Goal: Information Seeking & Learning: Learn about a topic

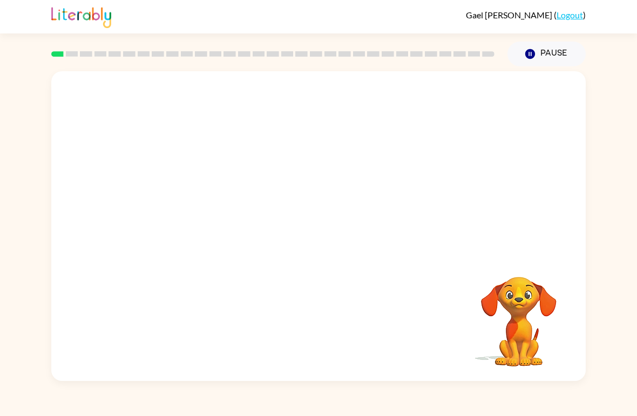
click at [323, 218] on video "Your browser must support playing .mp4 files to use Literably. Please try using…" at bounding box center [318, 162] width 535 height 183
click at [320, 221] on button "button" at bounding box center [318, 231] width 69 height 39
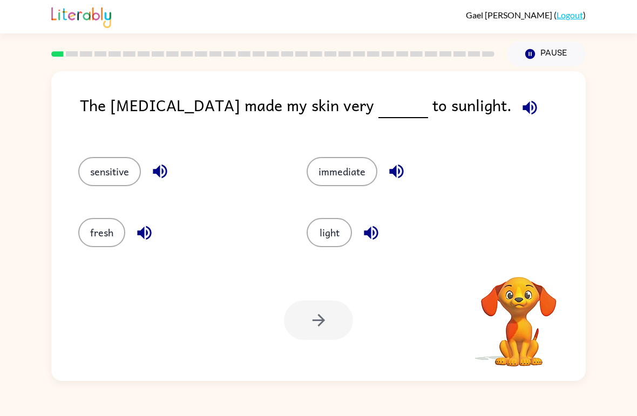
click at [328, 233] on button "light" at bounding box center [329, 232] width 45 height 29
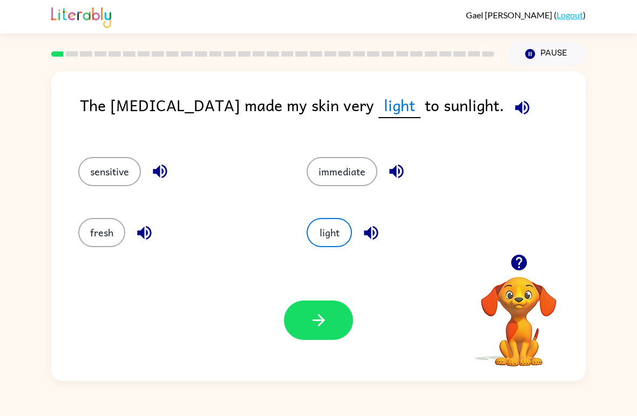
click at [509, 108] on button "button" at bounding box center [523, 108] width 28 height 28
click at [509, 107] on button "button" at bounding box center [523, 108] width 28 height 28
click at [509, 105] on button "button" at bounding box center [523, 108] width 28 height 28
click at [466, 106] on div "The [MEDICAL_DATA] made my skin very light to sunlight." at bounding box center [333, 114] width 506 height 43
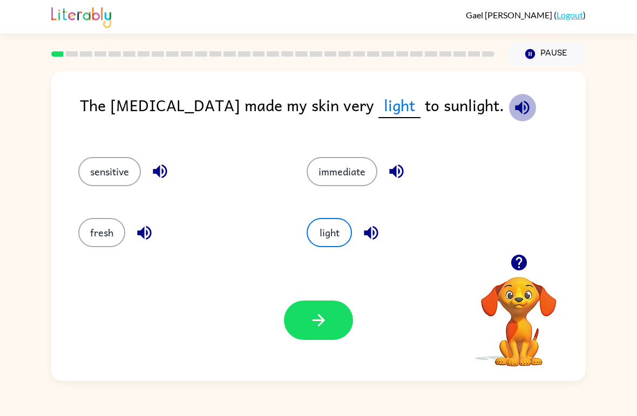
click at [509, 96] on button "button" at bounding box center [523, 108] width 28 height 28
click at [509, 110] on button "button" at bounding box center [523, 108] width 28 height 28
click at [509, 109] on button "button" at bounding box center [523, 108] width 28 height 28
click at [323, 328] on icon "button" at bounding box center [318, 320] width 19 height 19
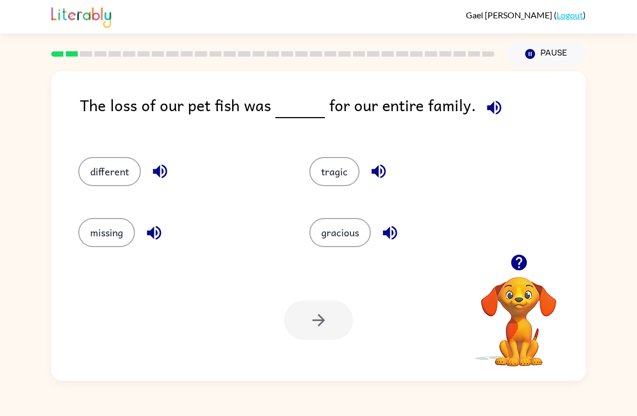
click at [481, 112] on button "button" at bounding box center [495, 108] width 28 height 28
click at [497, 99] on icon "button" at bounding box center [494, 107] width 19 height 19
click at [485, 99] on icon "button" at bounding box center [494, 107] width 19 height 19
click at [489, 112] on icon "button" at bounding box center [494, 107] width 19 height 19
click at [491, 114] on icon "button" at bounding box center [494, 107] width 14 height 14
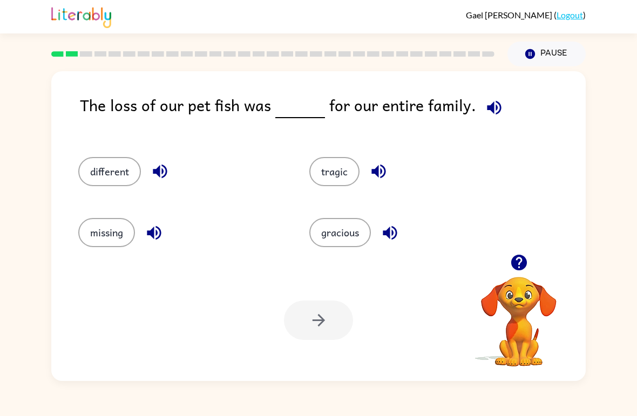
click at [498, 107] on icon "button" at bounding box center [494, 107] width 19 height 19
click at [346, 169] on button "tragic" at bounding box center [334, 171] width 50 height 29
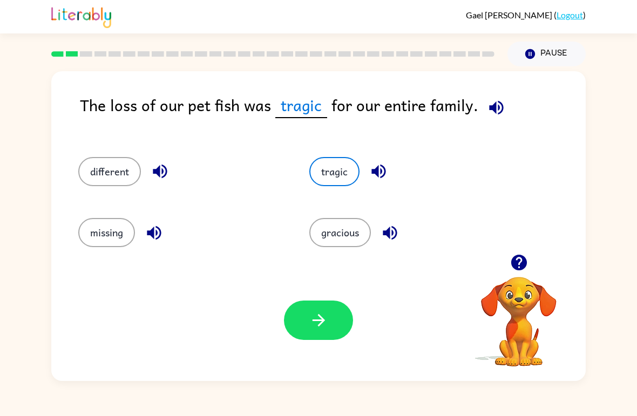
click at [347, 323] on button "button" at bounding box center [318, 320] width 69 height 39
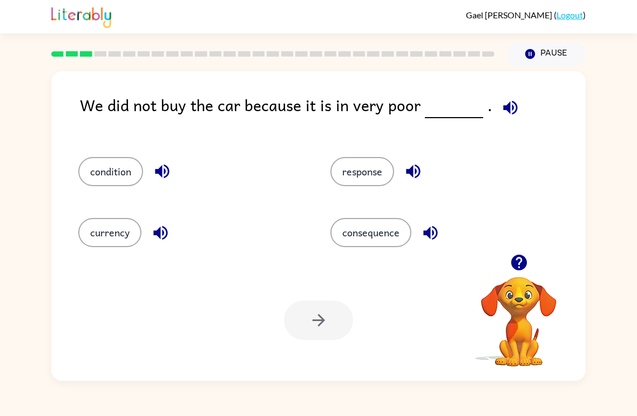
click at [517, 109] on button "button" at bounding box center [511, 108] width 28 height 28
click at [503, 108] on icon "button" at bounding box center [510, 107] width 14 height 14
click at [514, 97] on span at bounding box center [508, 105] width 32 height 24
click at [510, 108] on icon "button" at bounding box center [510, 107] width 14 height 14
click at [108, 183] on button "condition" at bounding box center [110, 171] width 65 height 29
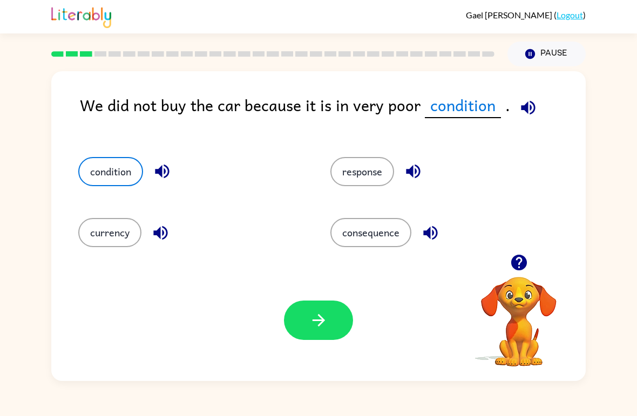
click at [335, 333] on button "button" at bounding box center [318, 320] width 69 height 39
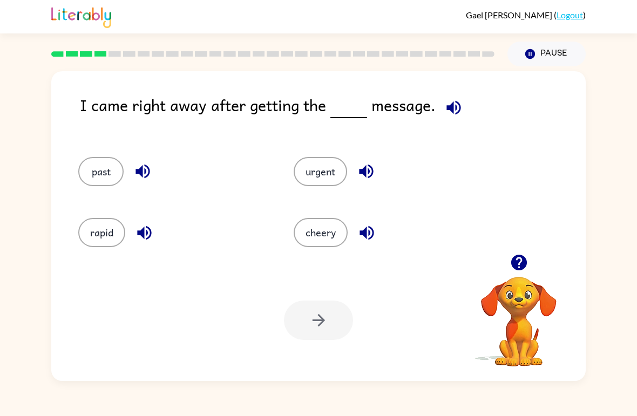
click at [450, 109] on icon "button" at bounding box center [454, 107] width 14 height 14
click at [325, 152] on div "urgent" at bounding box center [380, 167] width 215 height 61
click at [323, 151] on div "urgent" at bounding box center [380, 167] width 215 height 61
click at [320, 178] on button "urgent" at bounding box center [320, 171] width 53 height 29
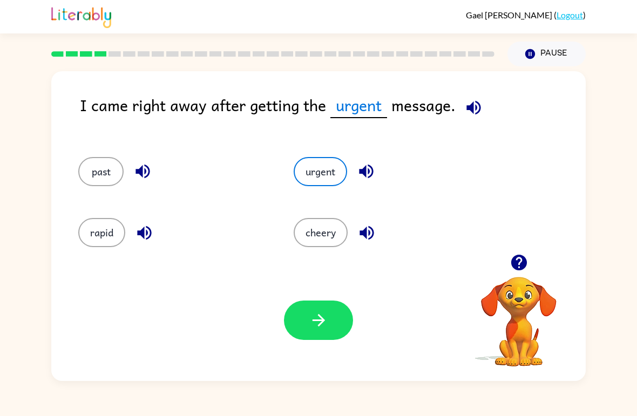
click at [330, 327] on button "button" at bounding box center [318, 320] width 69 height 39
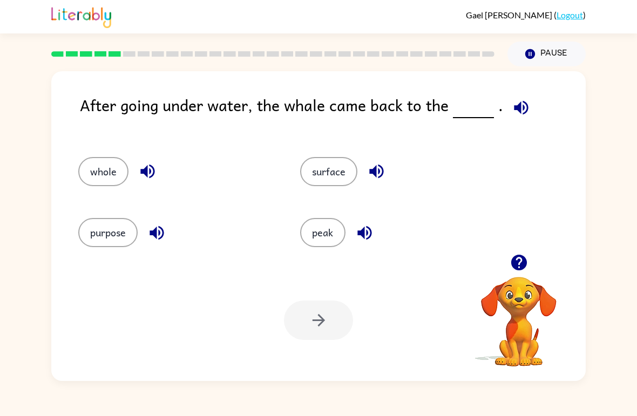
click at [337, 166] on button "surface" at bounding box center [328, 171] width 57 height 29
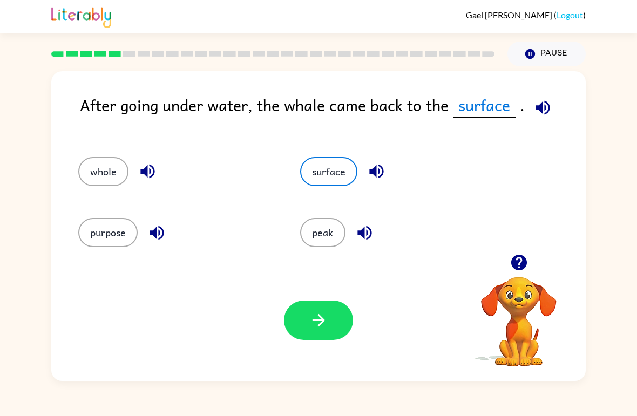
click at [324, 316] on icon "button" at bounding box center [318, 320] width 19 height 19
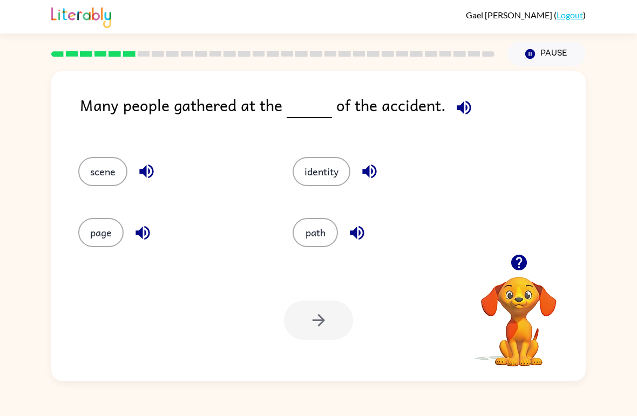
click at [462, 110] on icon "button" at bounding box center [464, 107] width 14 height 14
click at [309, 195] on div "identity" at bounding box center [379, 167] width 214 height 61
click at [310, 245] on button "path" at bounding box center [315, 232] width 45 height 29
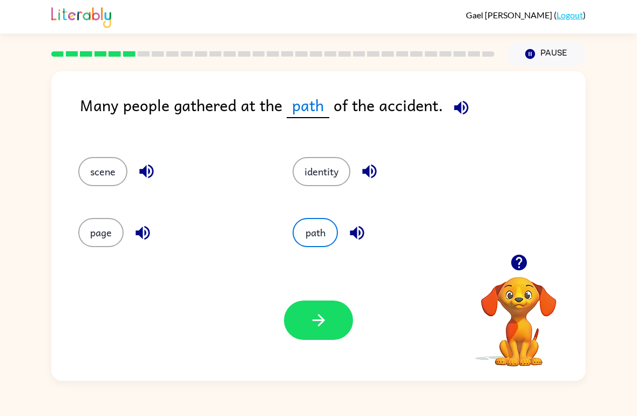
click at [98, 158] on button "scene" at bounding box center [102, 171] width 49 height 29
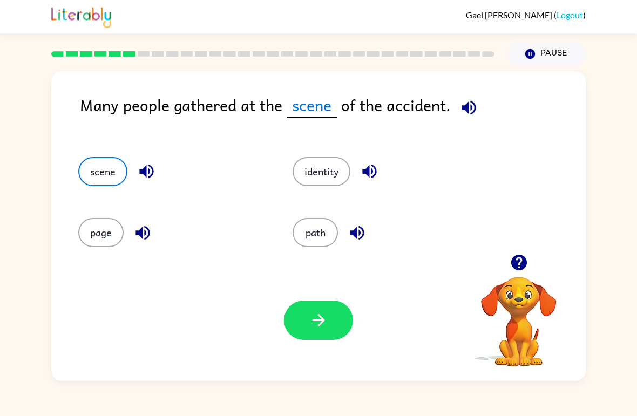
click at [361, 235] on icon "button" at bounding box center [357, 233] width 19 height 19
click at [147, 178] on icon "button" at bounding box center [146, 171] width 19 height 19
click at [95, 149] on div "scene" at bounding box center [165, 167] width 214 height 61
click at [336, 328] on button "button" at bounding box center [318, 320] width 69 height 39
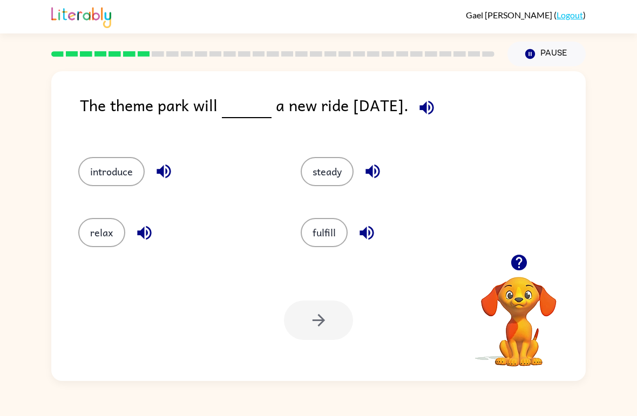
click at [123, 180] on button "introduce" at bounding box center [111, 171] width 66 height 29
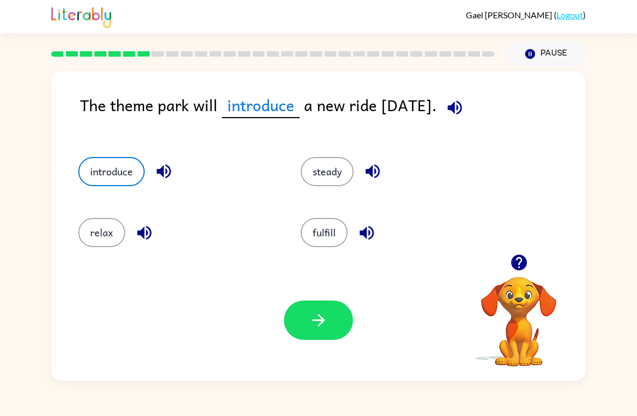
click at [319, 326] on icon "button" at bounding box center [318, 320] width 12 height 12
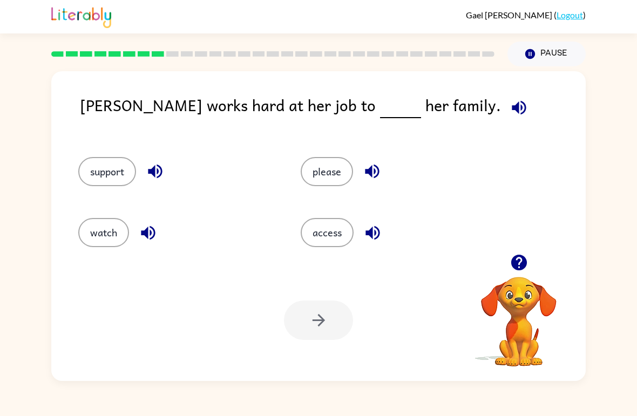
click at [322, 178] on button "please" at bounding box center [327, 171] width 52 height 29
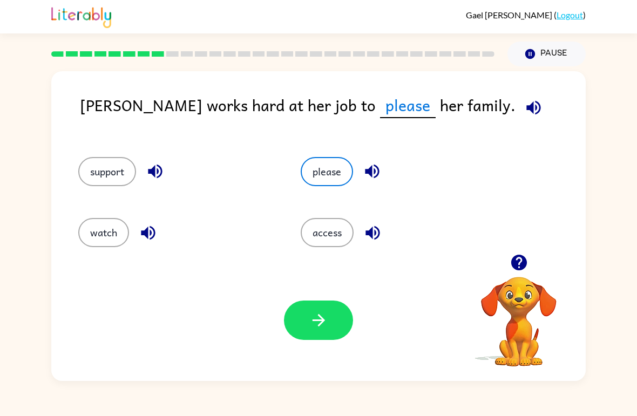
click at [105, 170] on button "support" at bounding box center [107, 171] width 58 height 29
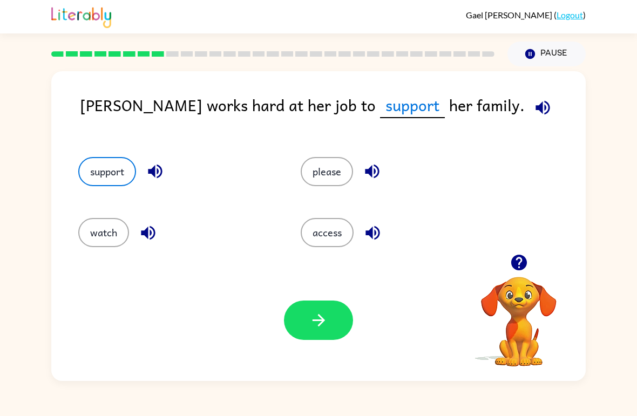
click at [333, 323] on button "button" at bounding box center [318, 320] width 69 height 39
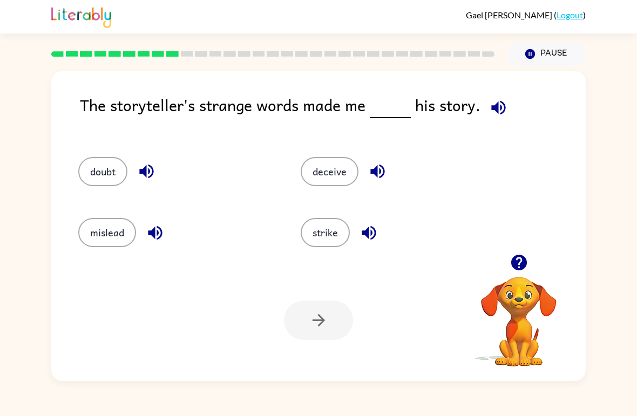
click at [105, 160] on button "doubt" at bounding box center [102, 171] width 49 height 29
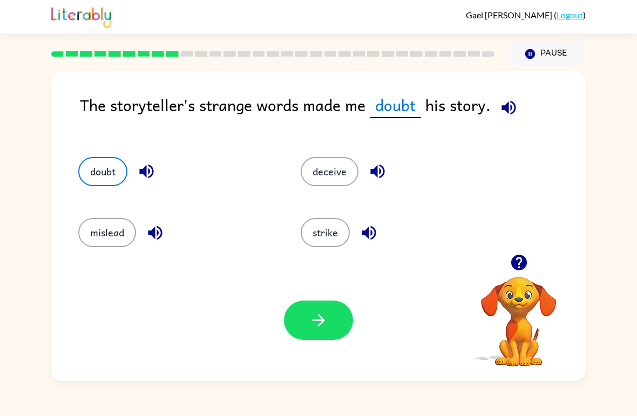
click at [339, 323] on button "button" at bounding box center [318, 320] width 69 height 39
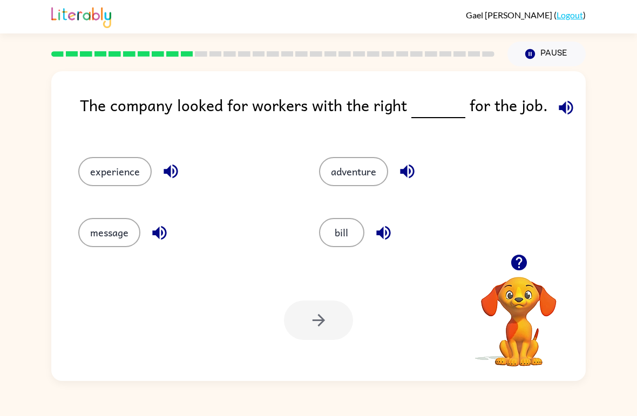
click at [105, 154] on div "experience" at bounding box center [178, 167] width 241 height 61
click at [108, 180] on button "experience" at bounding box center [114, 171] width 73 height 29
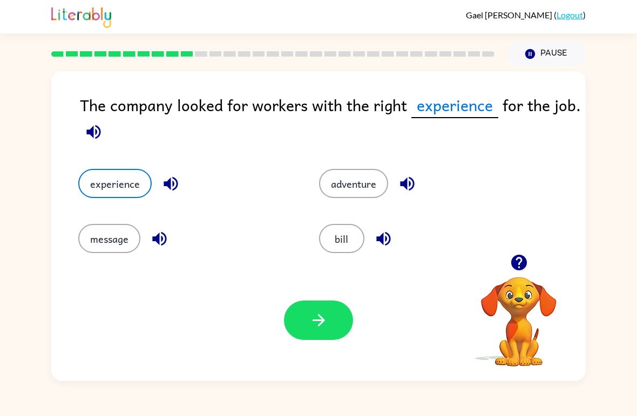
click at [320, 340] on button "button" at bounding box center [318, 320] width 69 height 39
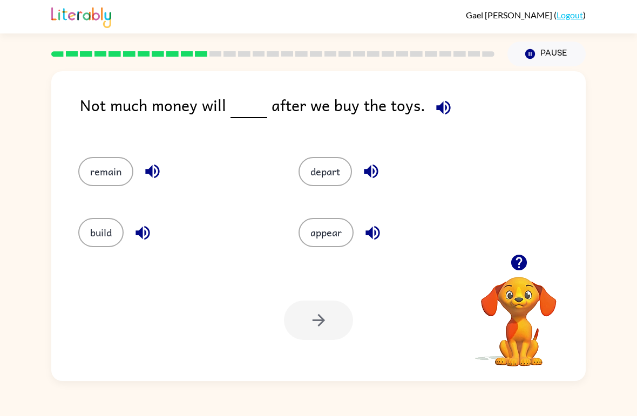
click at [317, 240] on button "appear" at bounding box center [326, 232] width 55 height 29
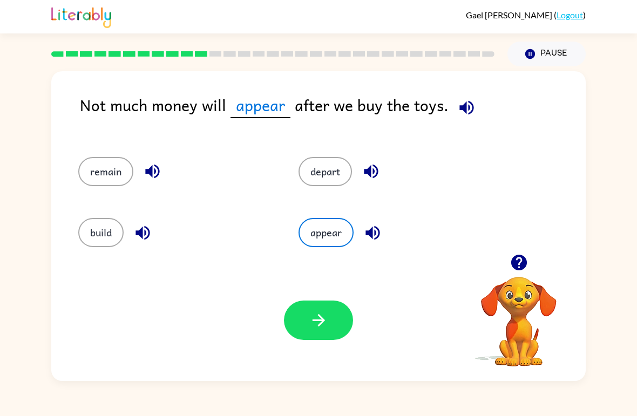
click at [105, 165] on button "remain" at bounding box center [105, 171] width 55 height 29
click at [298, 346] on div "Your browser must support playing .mp4 files to use Literably. Please try using…" at bounding box center [318, 320] width 535 height 121
click at [310, 315] on icon "button" at bounding box center [318, 320] width 19 height 19
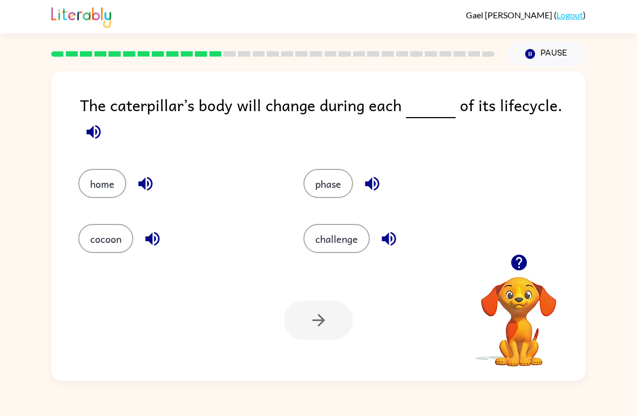
click at [332, 179] on button "phase" at bounding box center [328, 183] width 50 height 29
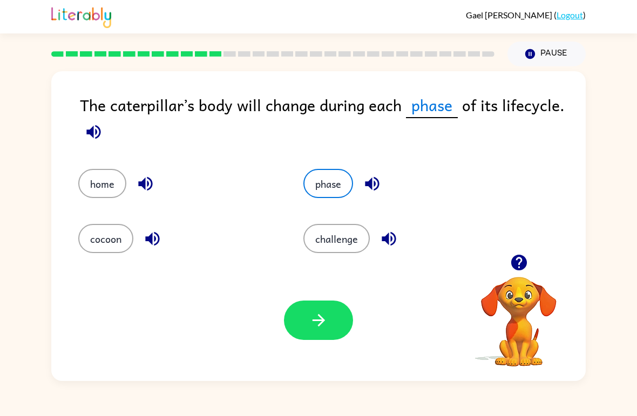
click at [329, 309] on button "button" at bounding box center [318, 320] width 69 height 39
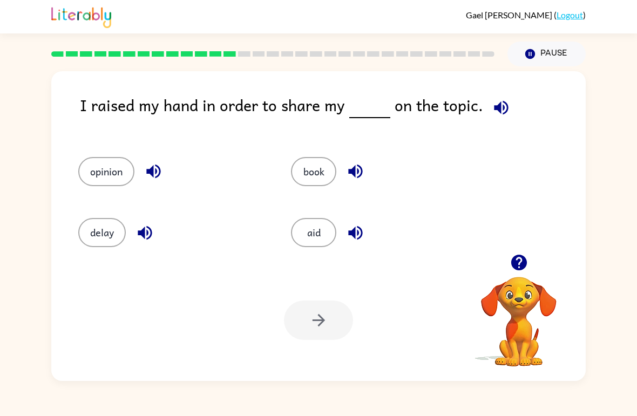
click at [109, 183] on button "opinion" at bounding box center [106, 171] width 56 height 29
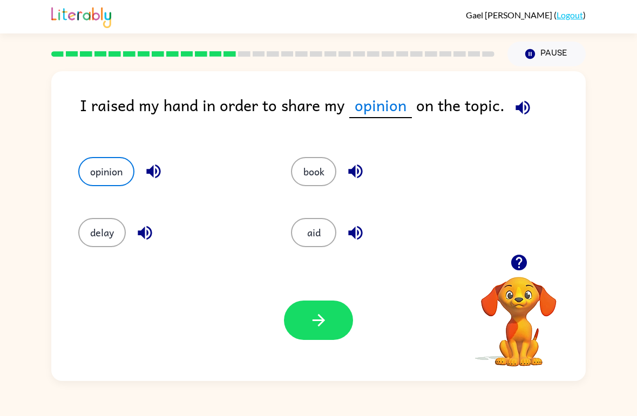
click at [330, 324] on button "button" at bounding box center [318, 320] width 69 height 39
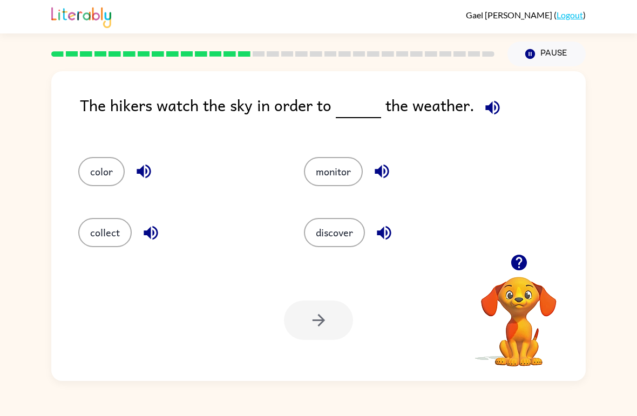
click at [85, 230] on button "collect" at bounding box center [104, 232] width 53 height 29
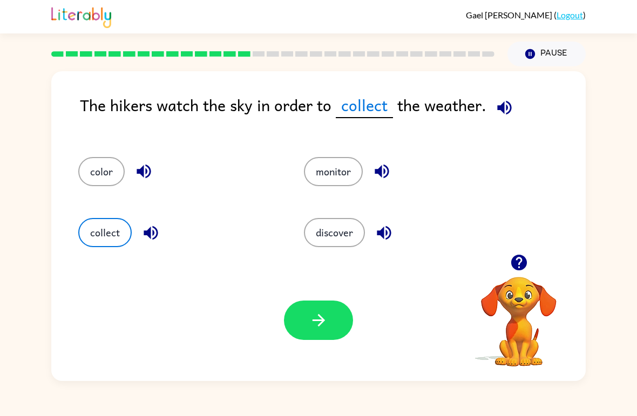
click at [329, 242] on button "discover" at bounding box center [334, 232] width 61 height 29
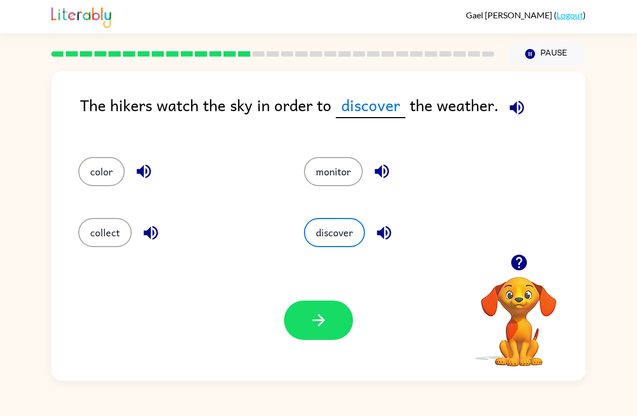
click at [315, 319] on icon "button" at bounding box center [318, 320] width 19 height 19
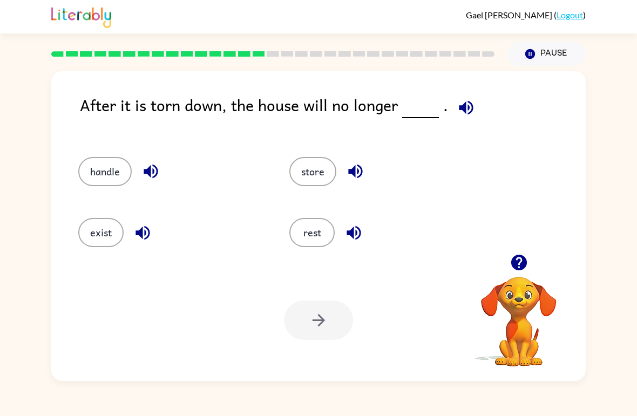
click at [99, 242] on button "exist" at bounding box center [100, 232] width 45 height 29
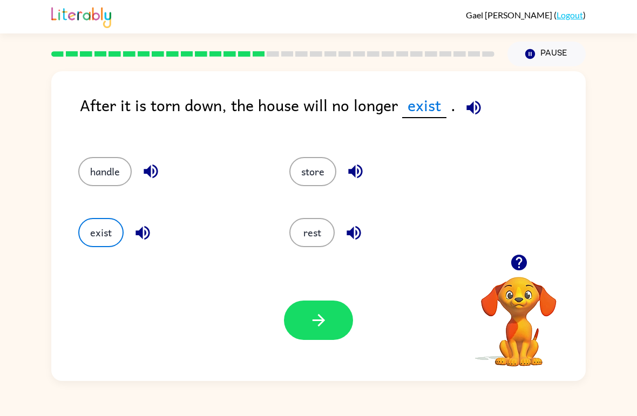
click at [297, 337] on button "button" at bounding box center [318, 320] width 69 height 39
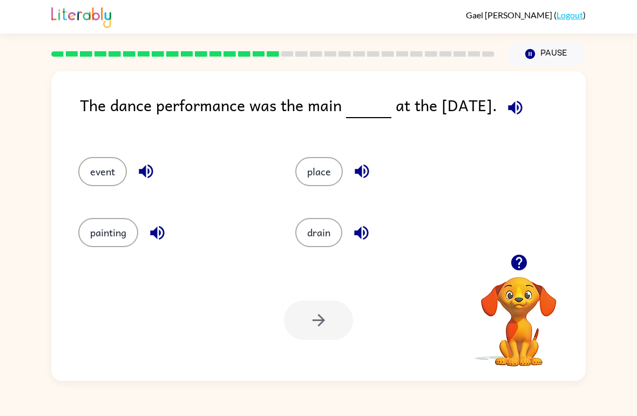
click at [107, 235] on button "painting" at bounding box center [108, 232] width 60 height 29
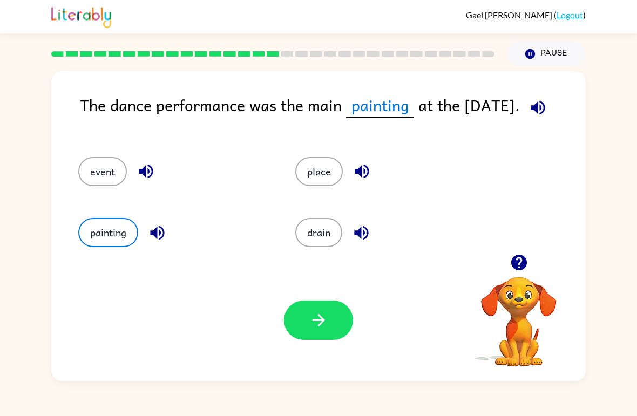
click at [100, 171] on button "event" at bounding box center [102, 171] width 49 height 29
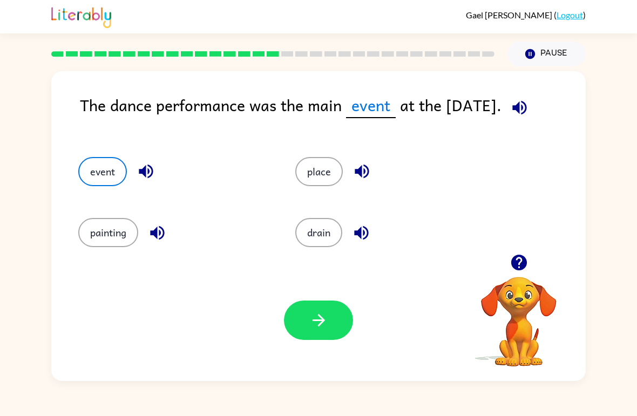
click at [296, 339] on button "button" at bounding box center [318, 320] width 69 height 39
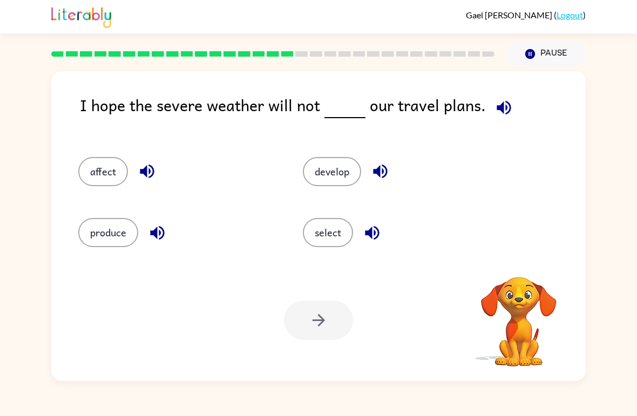
click at [305, 332] on div at bounding box center [318, 320] width 69 height 39
click at [98, 160] on button "affect" at bounding box center [103, 171] width 50 height 29
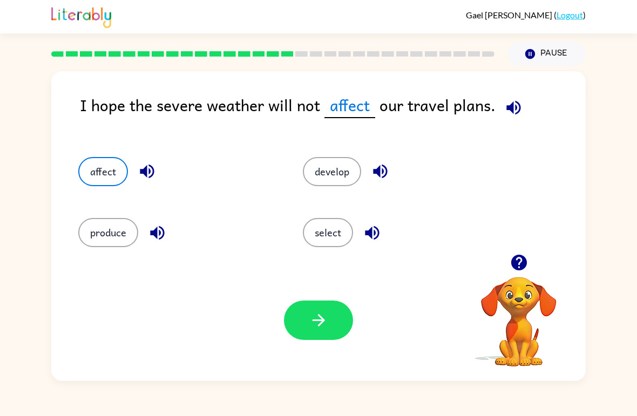
click at [342, 337] on button "button" at bounding box center [318, 320] width 69 height 39
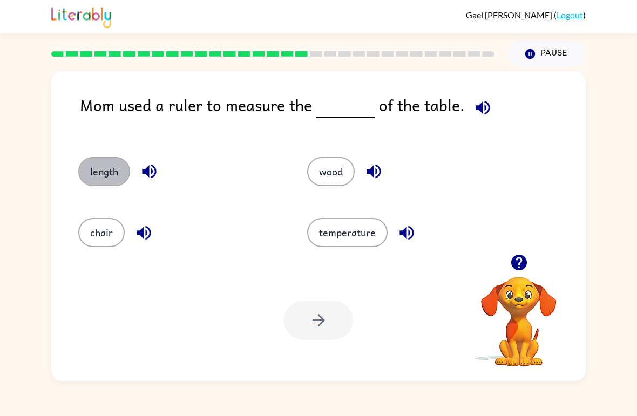
click at [87, 164] on button "length" at bounding box center [104, 171] width 52 height 29
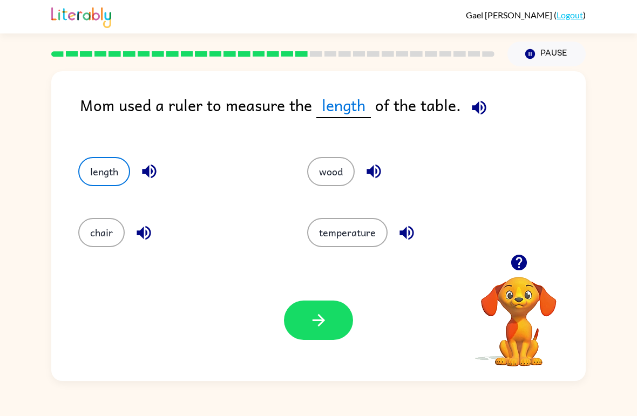
click at [329, 317] on button "button" at bounding box center [318, 320] width 69 height 39
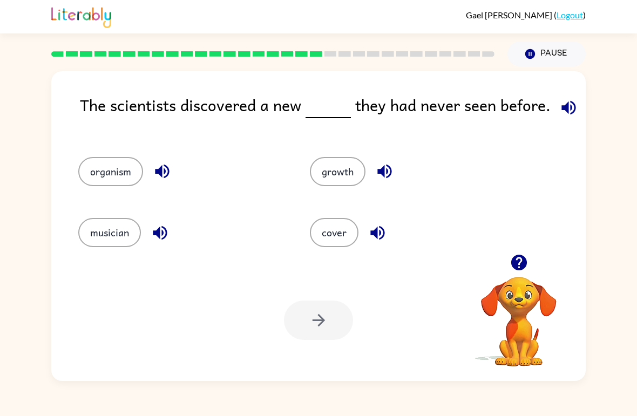
click at [87, 236] on button "musician" at bounding box center [109, 232] width 63 height 29
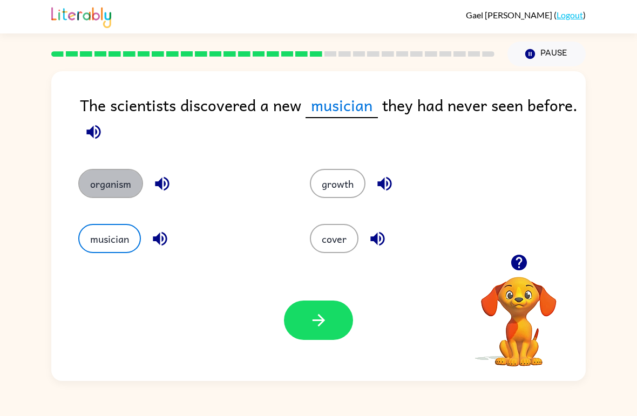
click at [96, 180] on button "organism" at bounding box center [110, 183] width 65 height 29
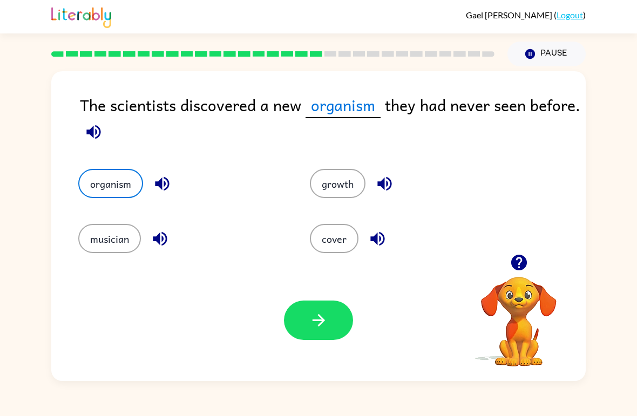
click at [325, 339] on button "button" at bounding box center [318, 320] width 69 height 39
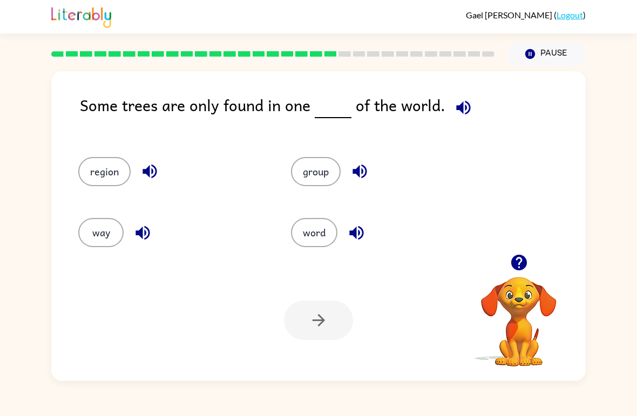
click at [119, 161] on button "region" at bounding box center [104, 171] width 52 height 29
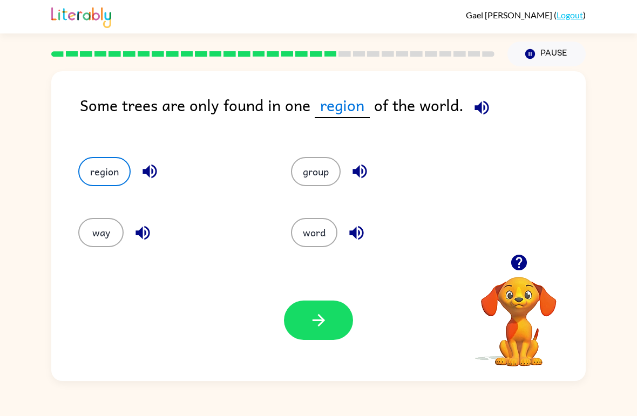
click at [300, 339] on button "button" at bounding box center [318, 320] width 69 height 39
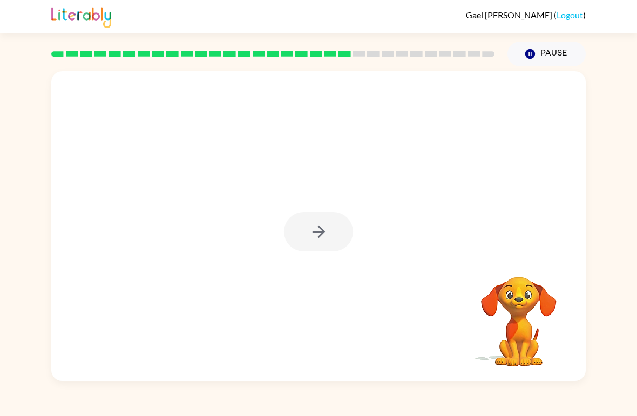
click at [298, 260] on div at bounding box center [318, 226] width 535 height 310
click at [315, 239] on div at bounding box center [318, 231] width 69 height 39
click at [306, 227] on div at bounding box center [318, 231] width 69 height 39
click at [305, 227] on div at bounding box center [318, 231] width 69 height 39
click at [328, 241] on div at bounding box center [318, 231] width 69 height 39
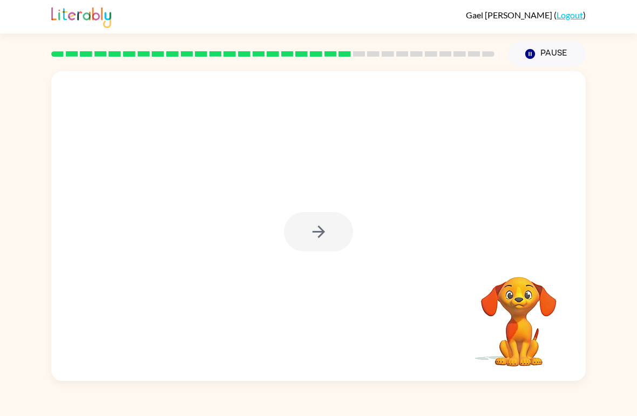
click at [326, 248] on button "button" at bounding box center [318, 231] width 69 height 39
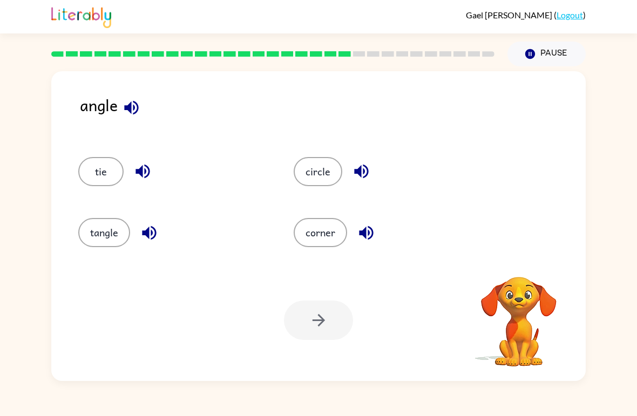
click at [308, 239] on button "corner" at bounding box center [320, 232] width 53 height 29
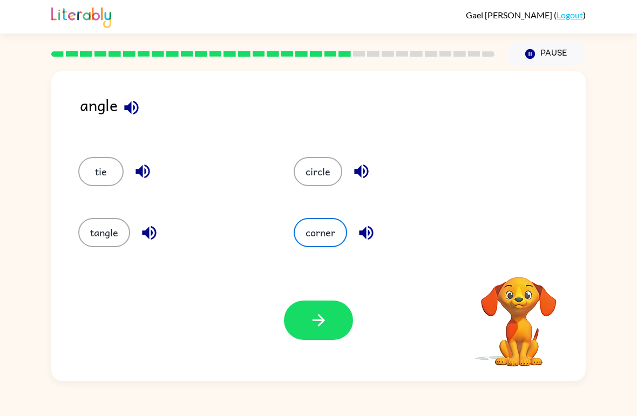
click at [302, 183] on button "circle" at bounding box center [318, 171] width 49 height 29
click at [296, 264] on div "Your browser must support playing .mp4 files to use Literably. Please try using…" at bounding box center [318, 320] width 535 height 121
click at [319, 239] on button "corner" at bounding box center [320, 232] width 53 height 29
click at [292, 325] on button "button" at bounding box center [318, 320] width 69 height 39
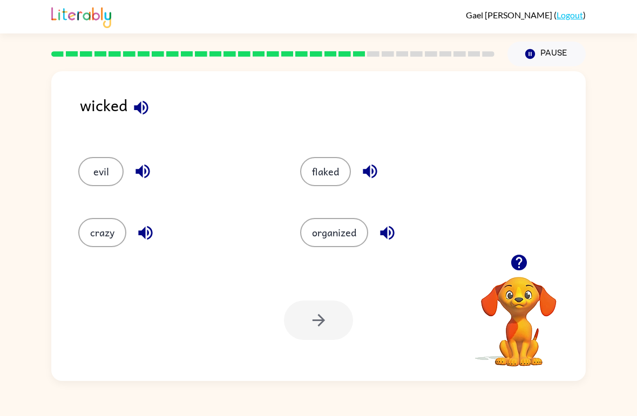
click at [89, 178] on button "evil" at bounding box center [100, 171] width 45 height 29
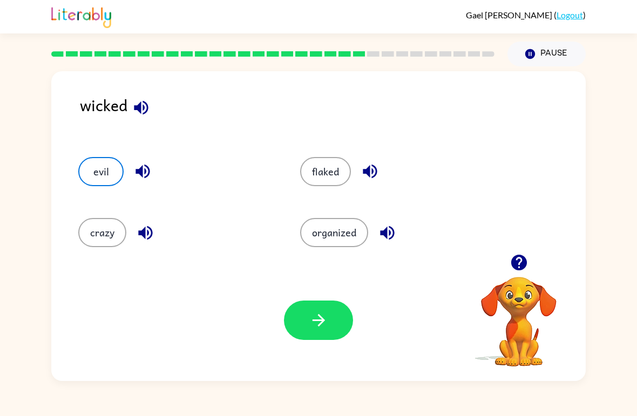
click at [318, 334] on button "button" at bounding box center [318, 320] width 69 height 39
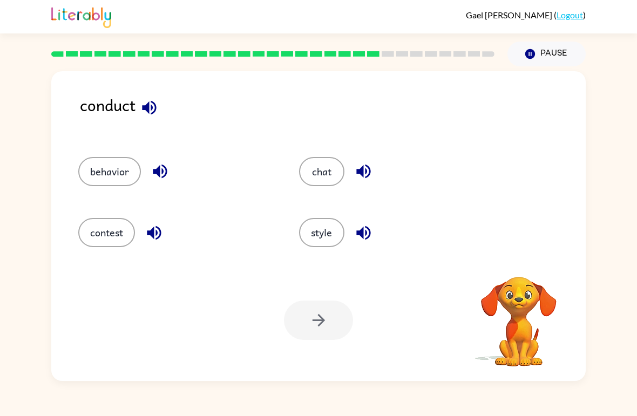
click at [94, 177] on button "behavior" at bounding box center [109, 171] width 63 height 29
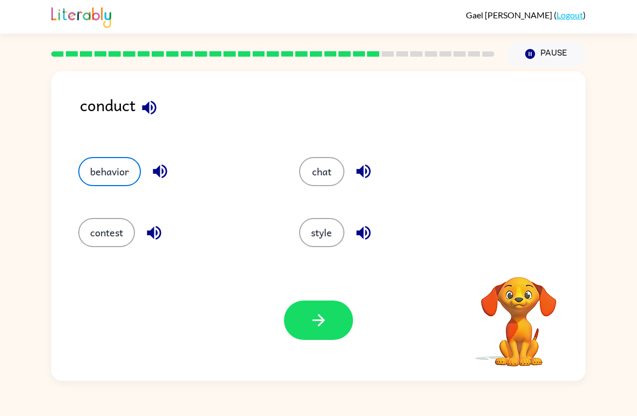
click at [313, 330] on icon "button" at bounding box center [318, 320] width 19 height 19
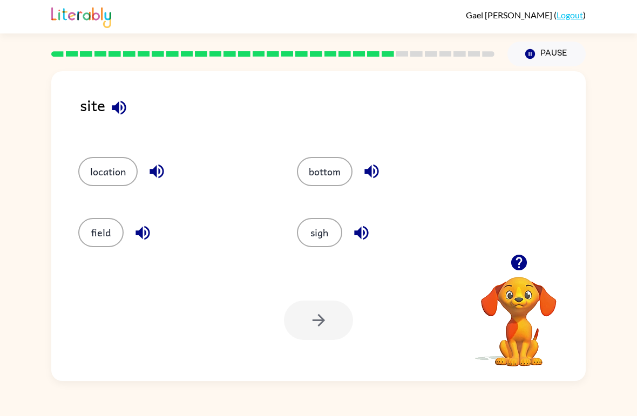
click at [327, 233] on button "sigh" at bounding box center [319, 232] width 45 height 29
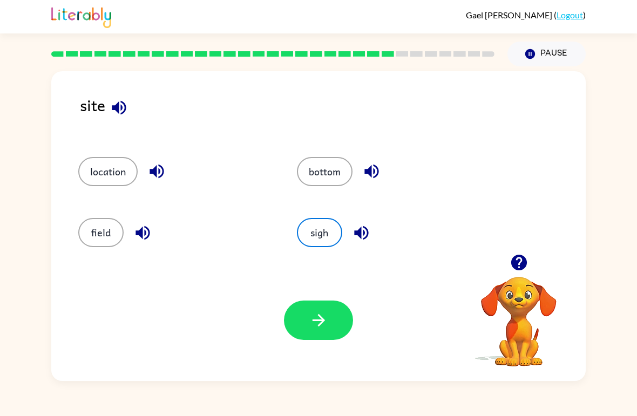
click at [330, 332] on button "button" at bounding box center [318, 320] width 69 height 39
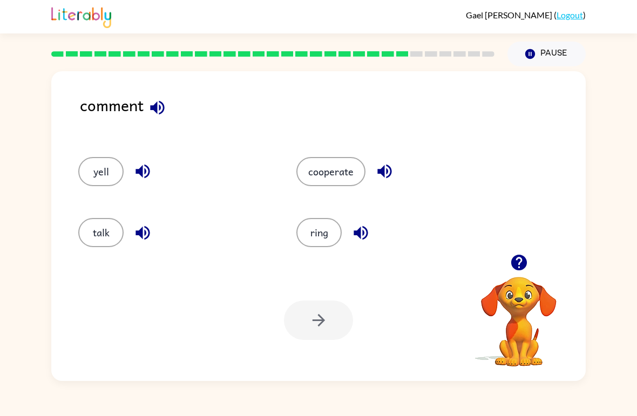
click at [89, 229] on button "talk" at bounding box center [100, 232] width 45 height 29
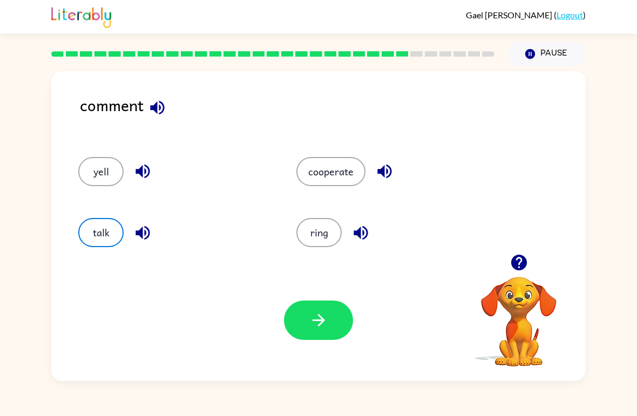
click at [342, 316] on button "button" at bounding box center [318, 320] width 69 height 39
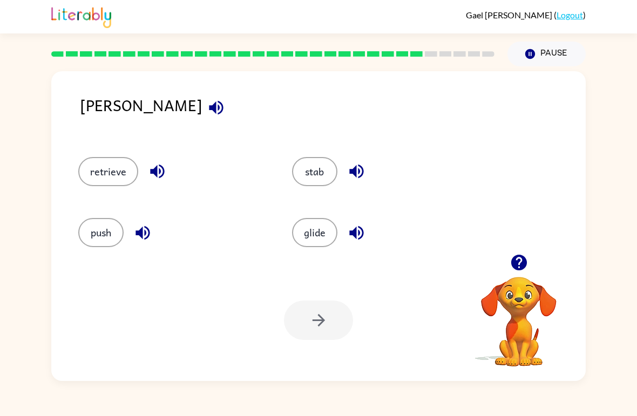
click at [325, 228] on button "glide" at bounding box center [314, 232] width 45 height 29
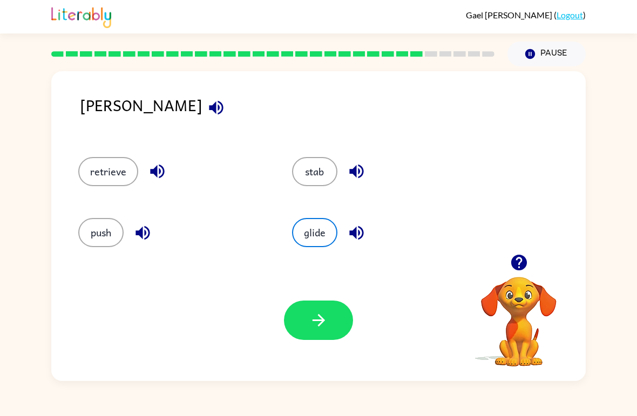
click at [328, 175] on button "stab" at bounding box center [314, 171] width 45 height 29
click at [123, 158] on button "retrieve" at bounding box center [108, 171] width 60 height 29
click at [313, 334] on button "button" at bounding box center [318, 320] width 69 height 39
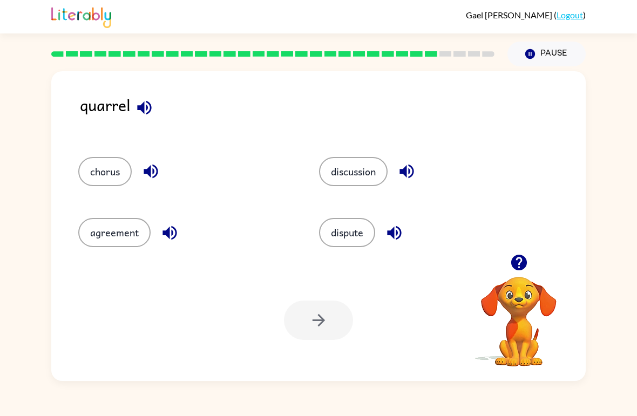
click at [113, 186] on button "chorus" at bounding box center [104, 171] width 53 height 29
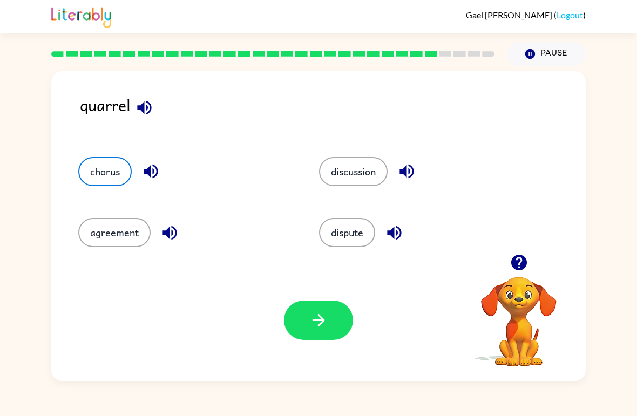
click at [313, 314] on icon "button" at bounding box center [318, 320] width 19 height 19
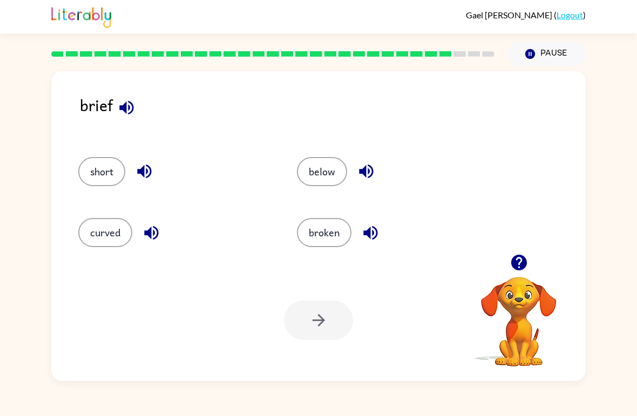
click at [317, 232] on button "broken" at bounding box center [324, 232] width 55 height 29
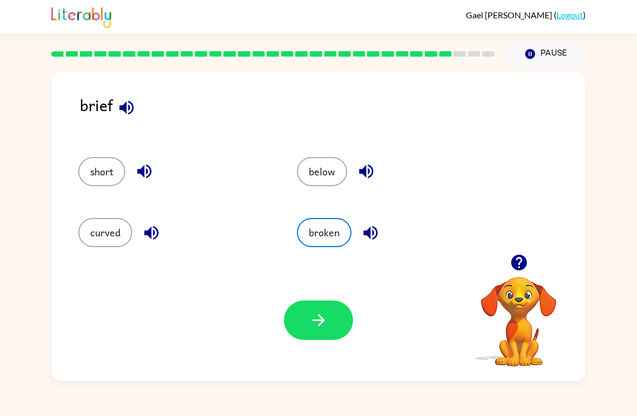
click at [314, 312] on icon "button" at bounding box center [318, 320] width 19 height 19
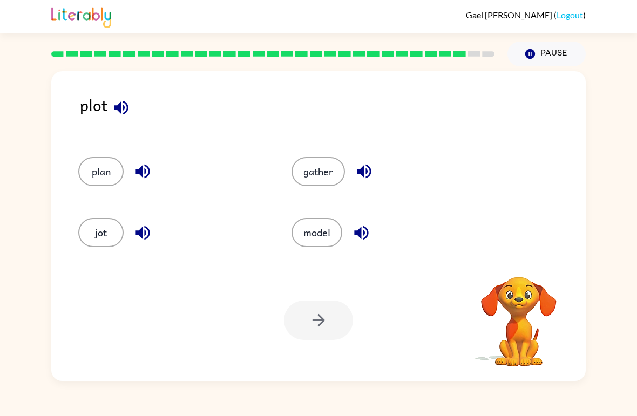
click at [311, 323] on div at bounding box center [318, 320] width 69 height 39
click at [112, 154] on div "plan" at bounding box center [164, 167] width 213 height 61
click at [90, 185] on button "plan" at bounding box center [100, 171] width 45 height 29
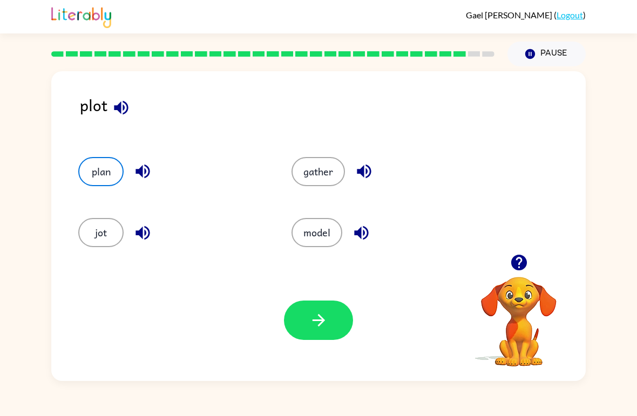
click at [323, 331] on button "button" at bounding box center [318, 320] width 69 height 39
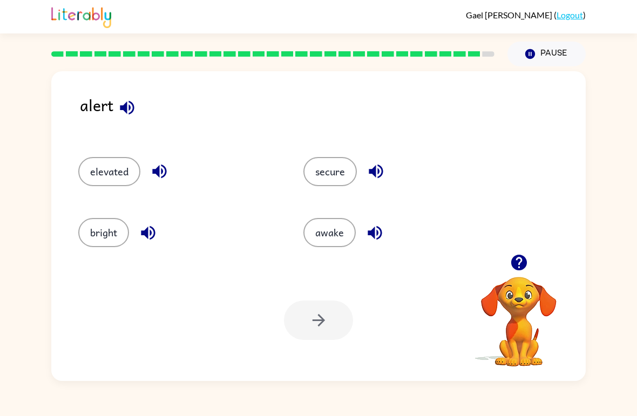
click at [317, 285] on div "Your browser must support playing .mp4 files to use Literably. Please try using…" at bounding box center [318, 320] width 535 height 121
click at [324, 236] on button "awake" at bounding box center [329, 232] width 52 height 29
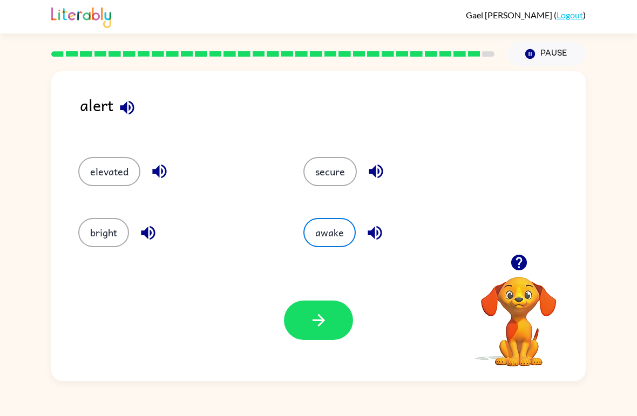
click at [295, 324] on button "button" at bounding box center [318, 320] width 69 height 39
